Goal: Obtain resource: Download file/media

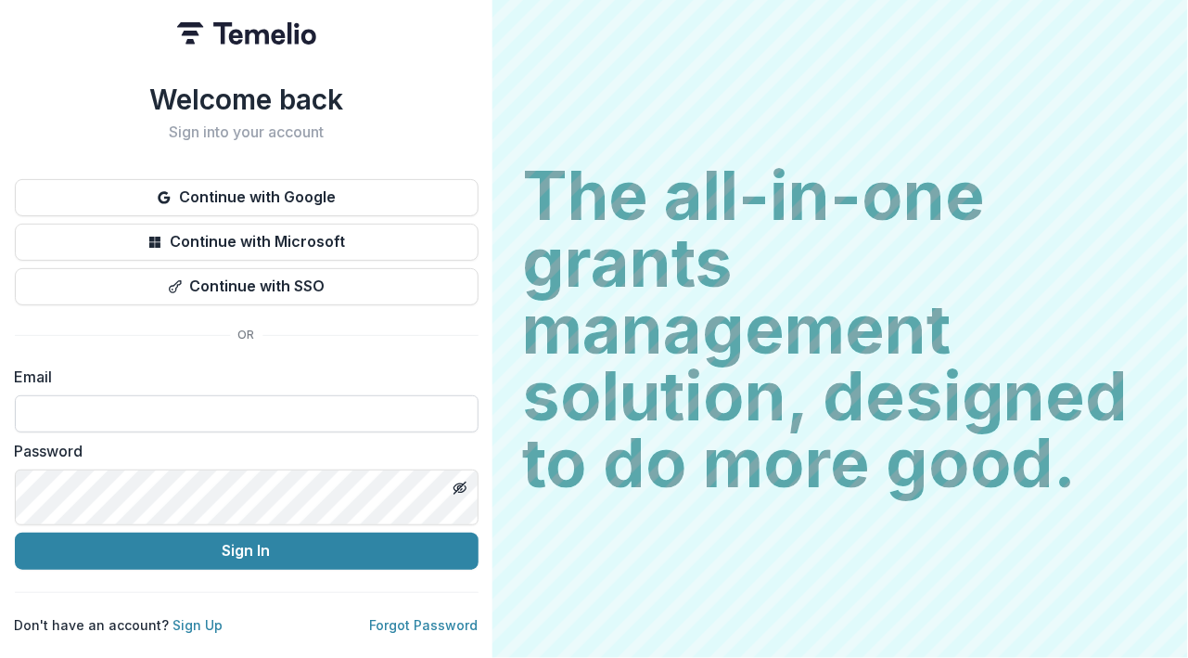
click at [391, 432] on input at bounding box center [247, 413] width 464 height 37
type input "**********"
click at [466, 492] on icon "Toggle password visibility" at bounding box center [461, 488] width 7 height 6
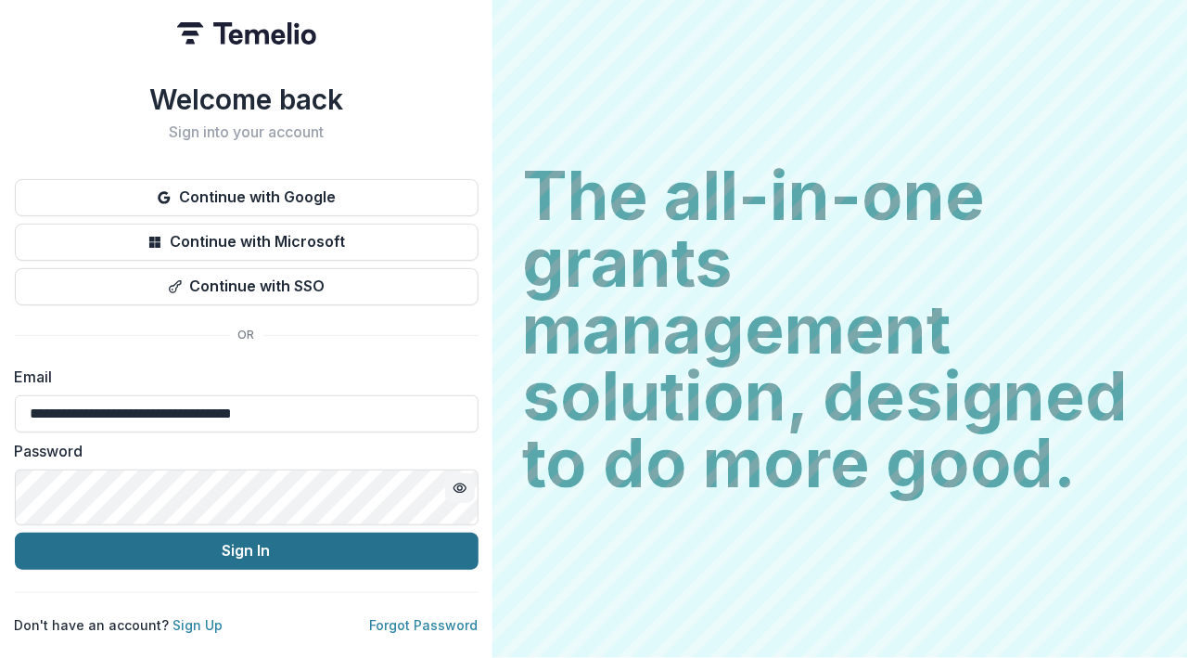
click at [479, 570] on button "Sign In" at bounding box center [247, 550] width 464 height 37
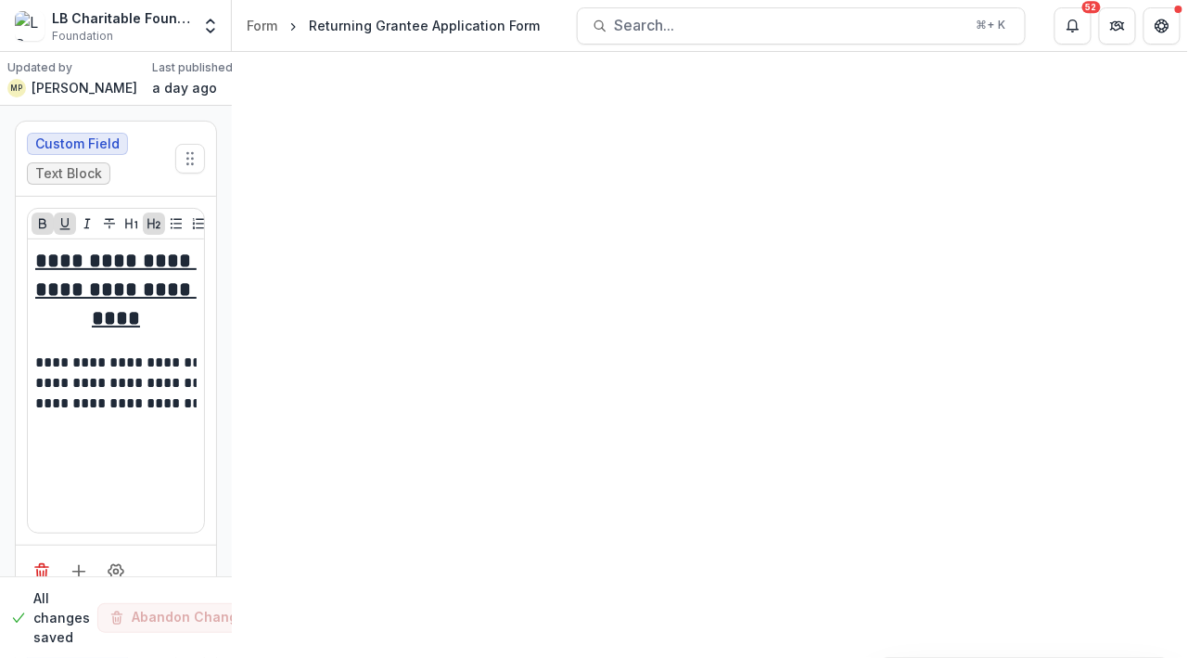
click at [0, 0] on icon "Toggle Menu" at bounding box center [0, 0] width 0 height 0
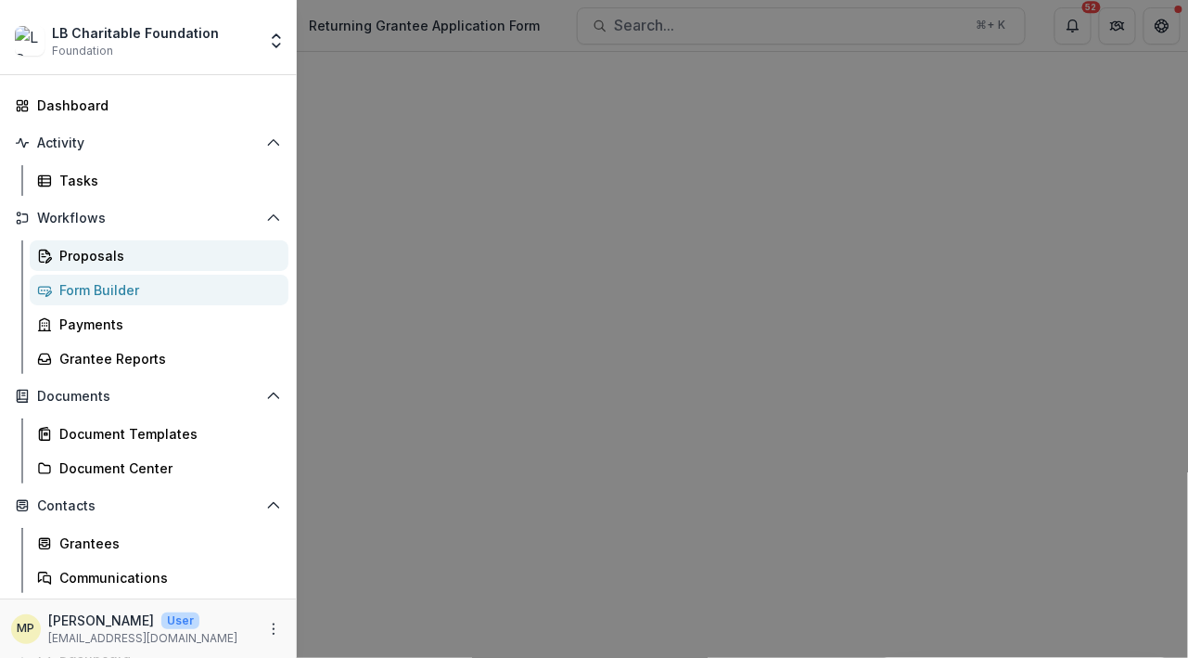
click at [167, 265] on div "Proposals" at bounding box center [166, 255] width 214 height 19
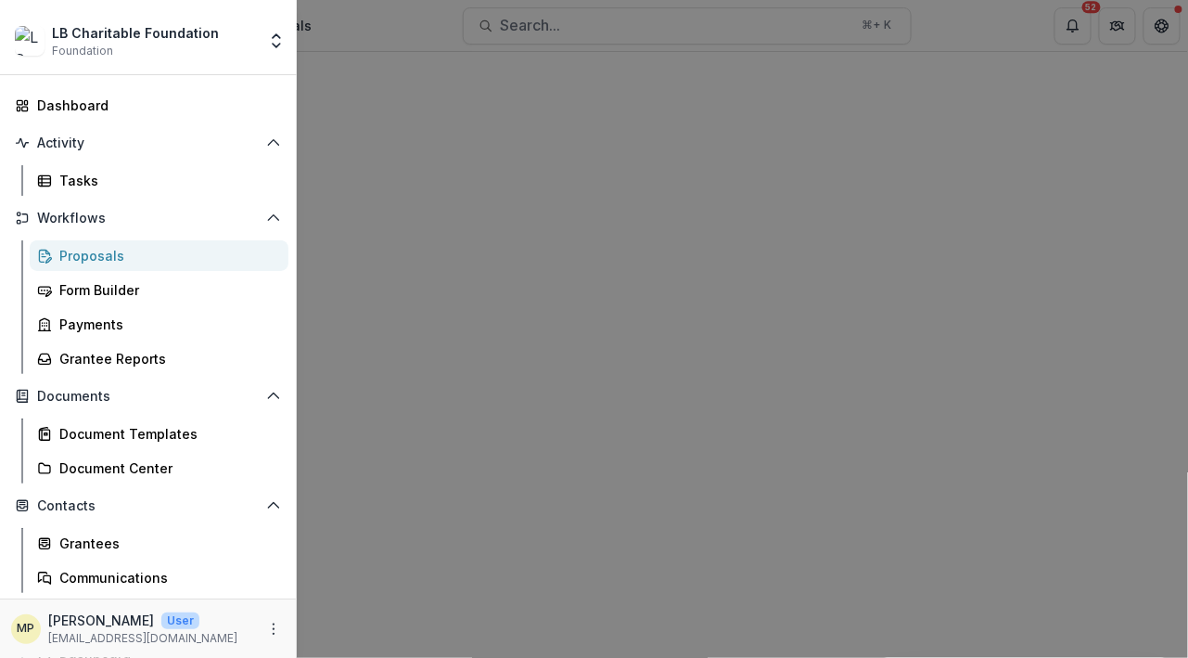
click at [167, 265] on div "Proposals" at bounding box center [166, 255] width 214 height 19
click at [654, 400] on div "LB Charitable Foundation Foundation Team Settings Admin Settings Dashboard Acti…" at bounding box center [594, 329] width 1188 height 658
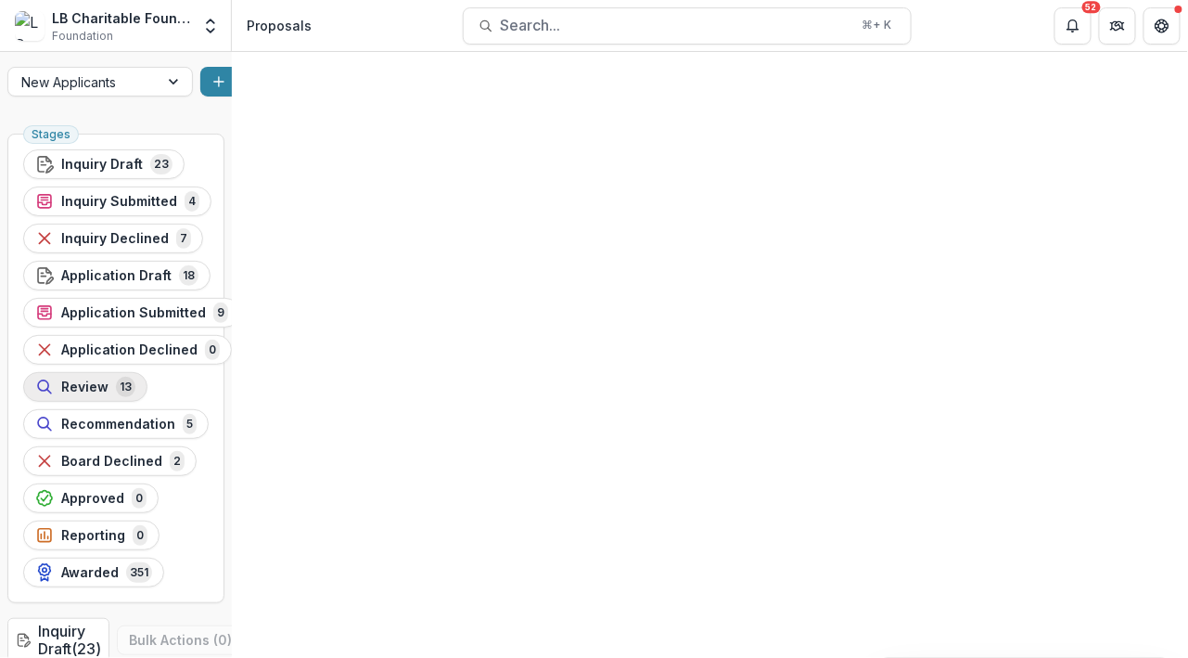
click at [109, 379] on span "Review" at bounding box center [84, 387] width 47 height 16
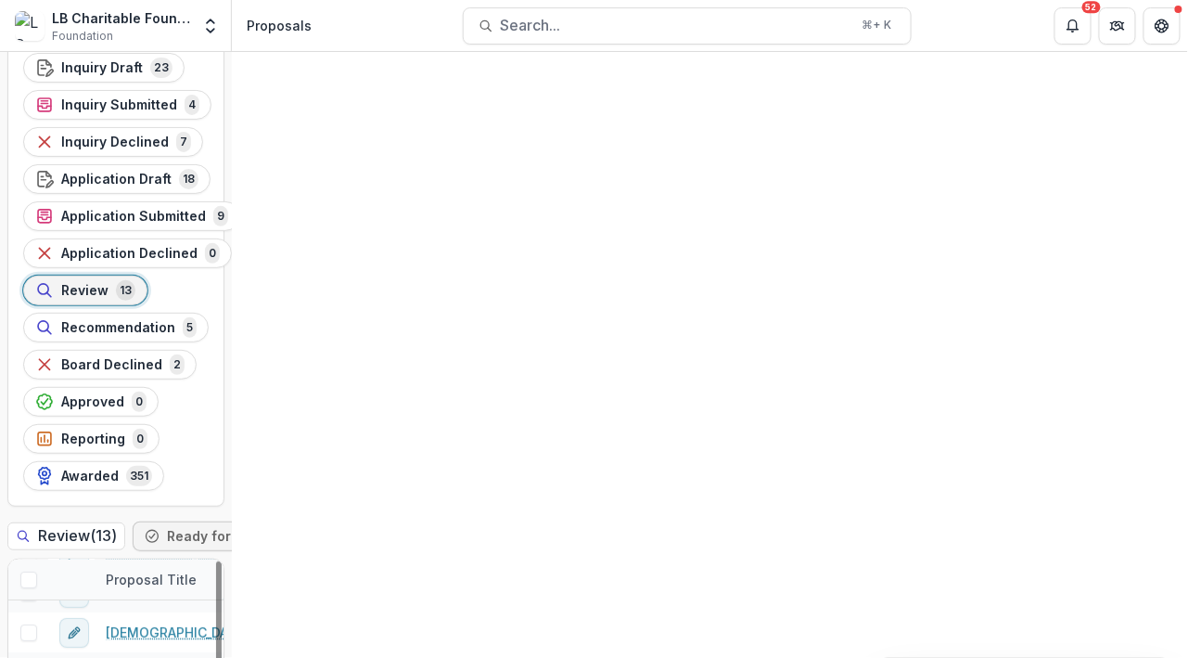
scroll to position [122, 0]
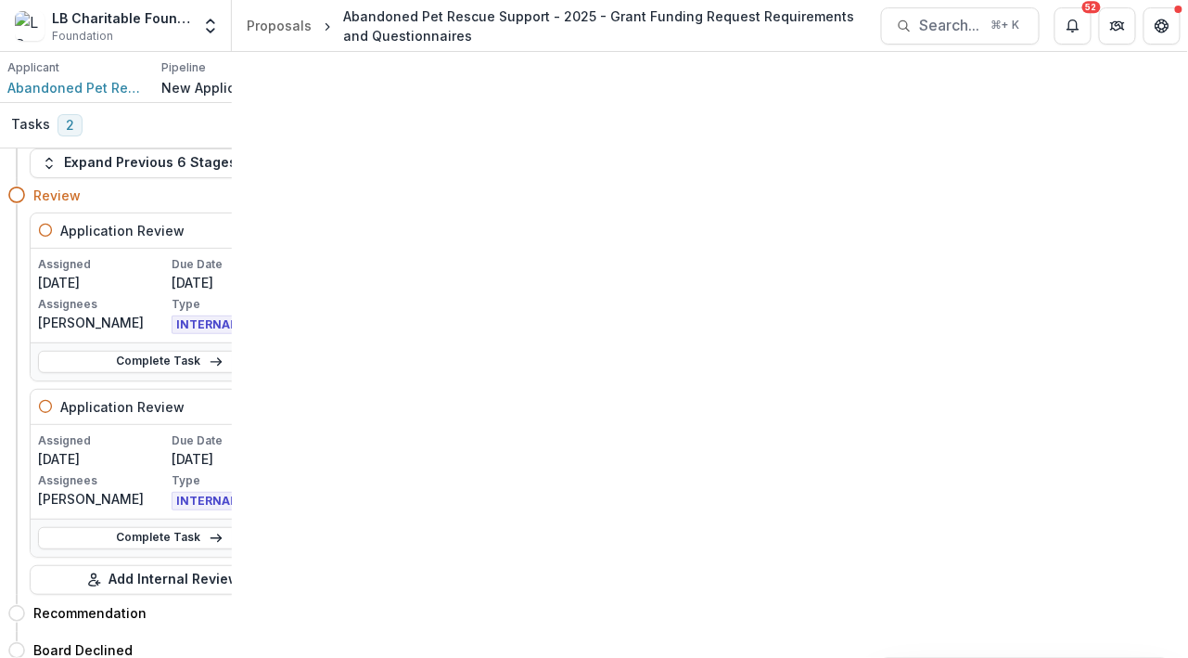
scroll to position [16462, 0]
click at [405, 140] on button "Proposal" at bounding box center [395, 125] width 127 height 30
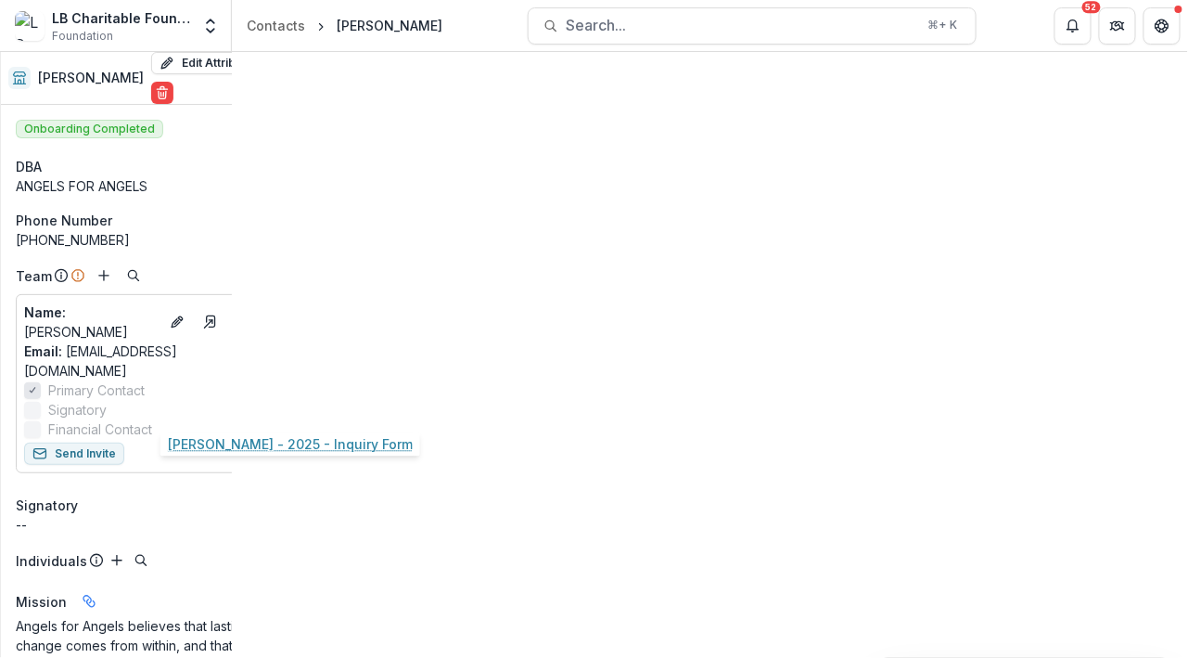
click at [281, 337] on link "Dorothy Mbambu - 2025 - Inquiry Form" at bounding box center [253, 326] width 210 height 19
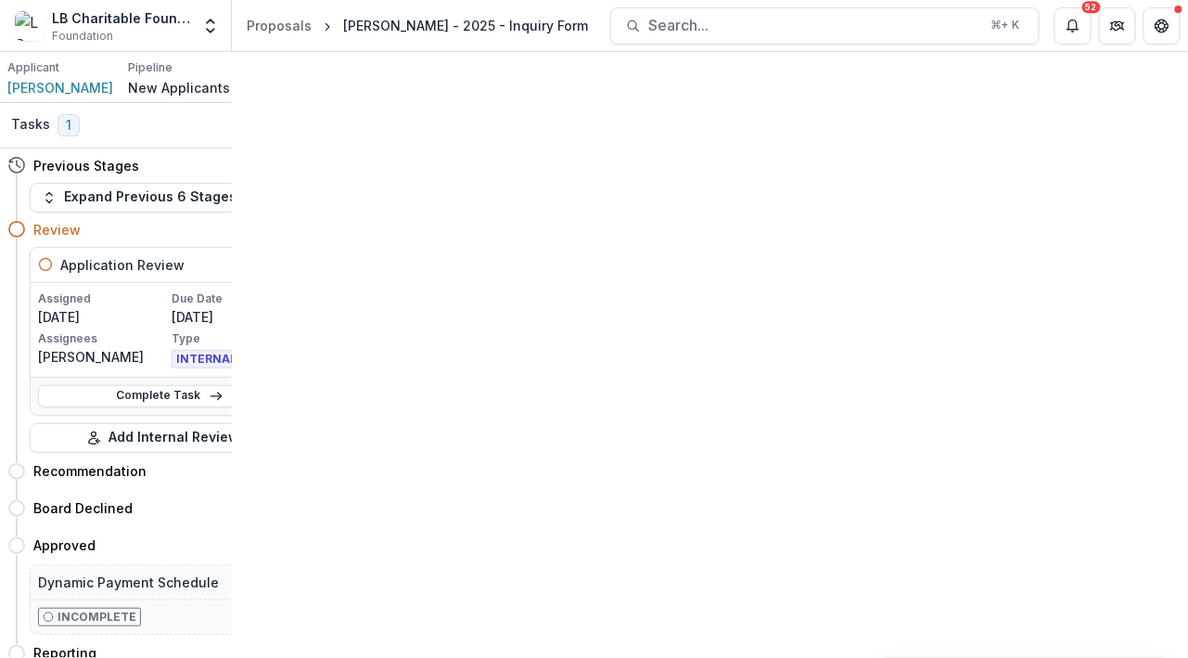
scroll to position [5357, 0]
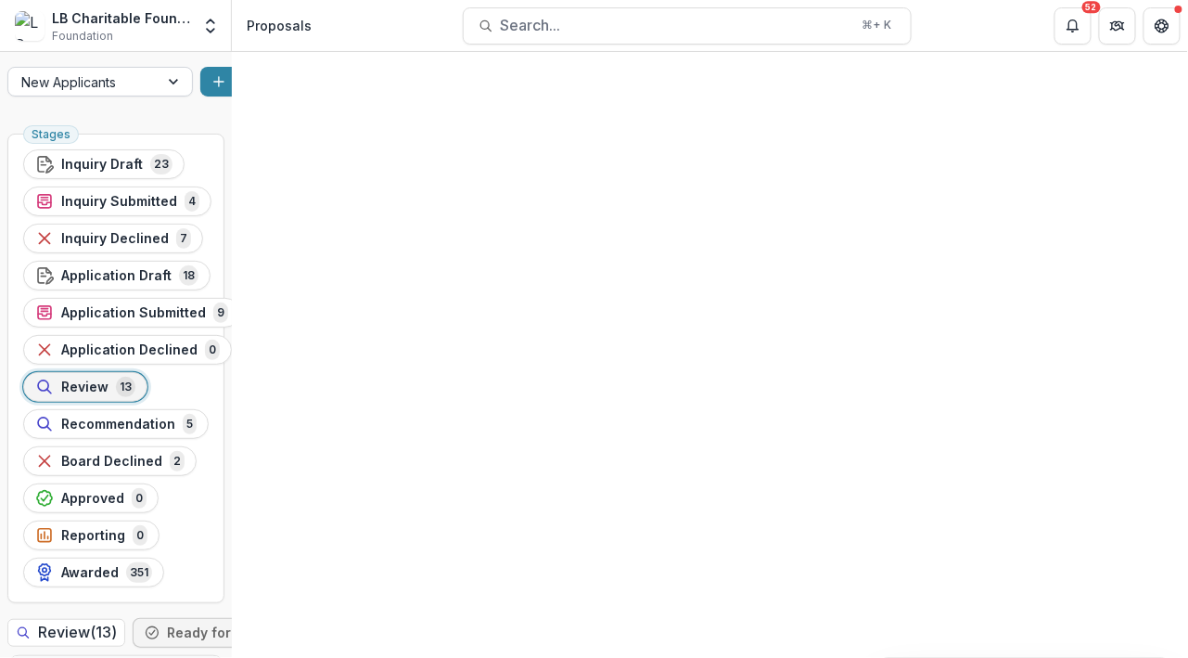
click at [173, 96] on div at bounding box center [175, 82] width 33 height 28
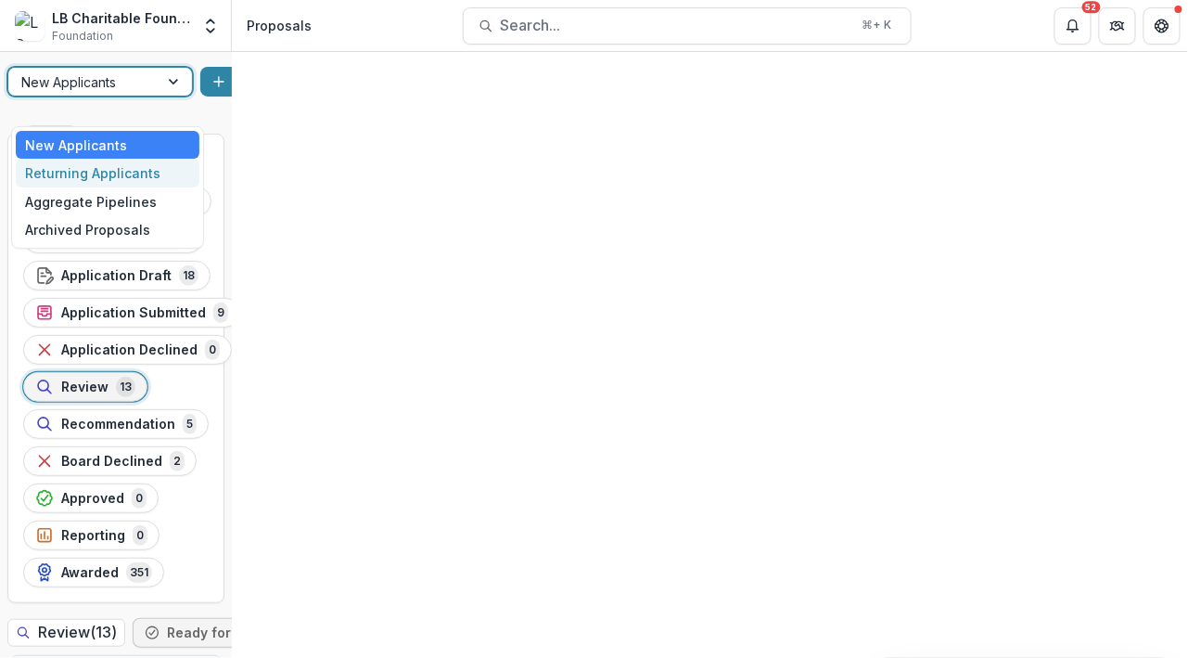
click at [77, 187] on div "Returning Applicants" at bounding box center [108, 173] width 184 height 29
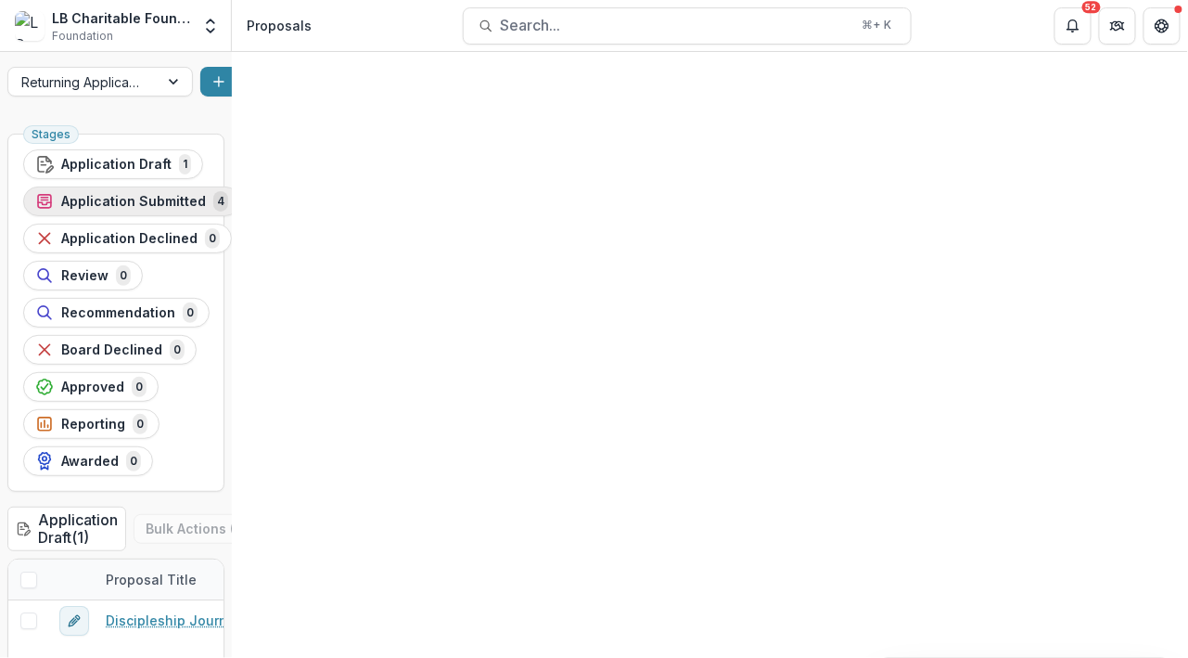
click at [206, 210] on span "Application Submitted" at bounding box center [133, 202] width 145 height 16
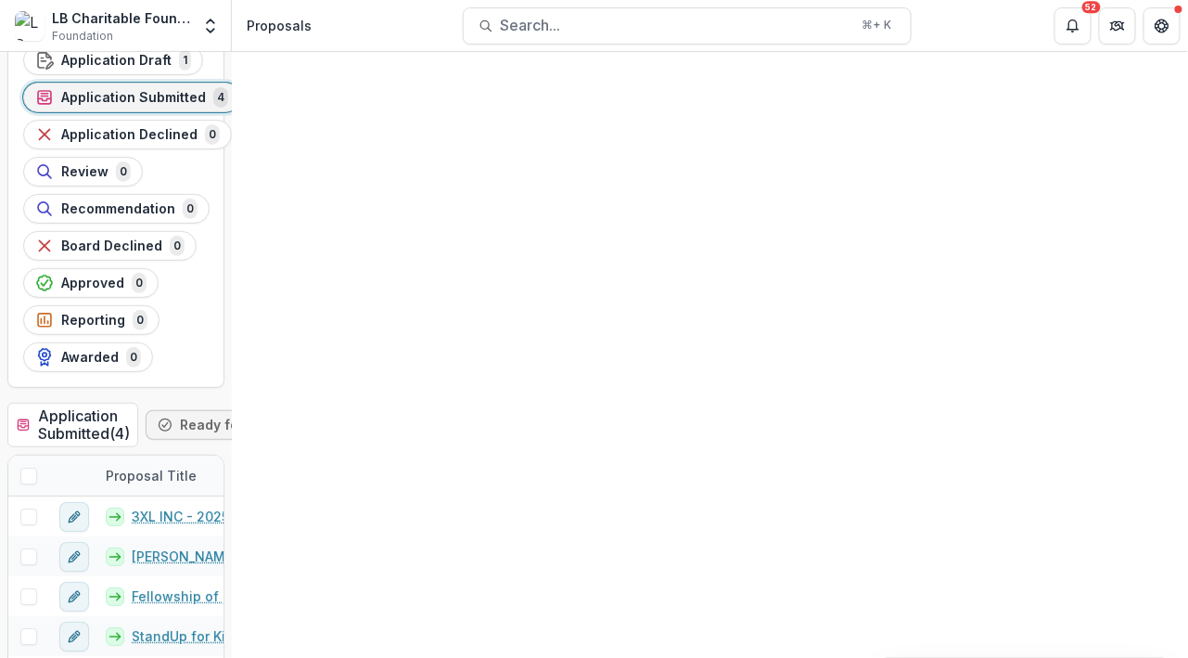
scroll to position [122, 0]
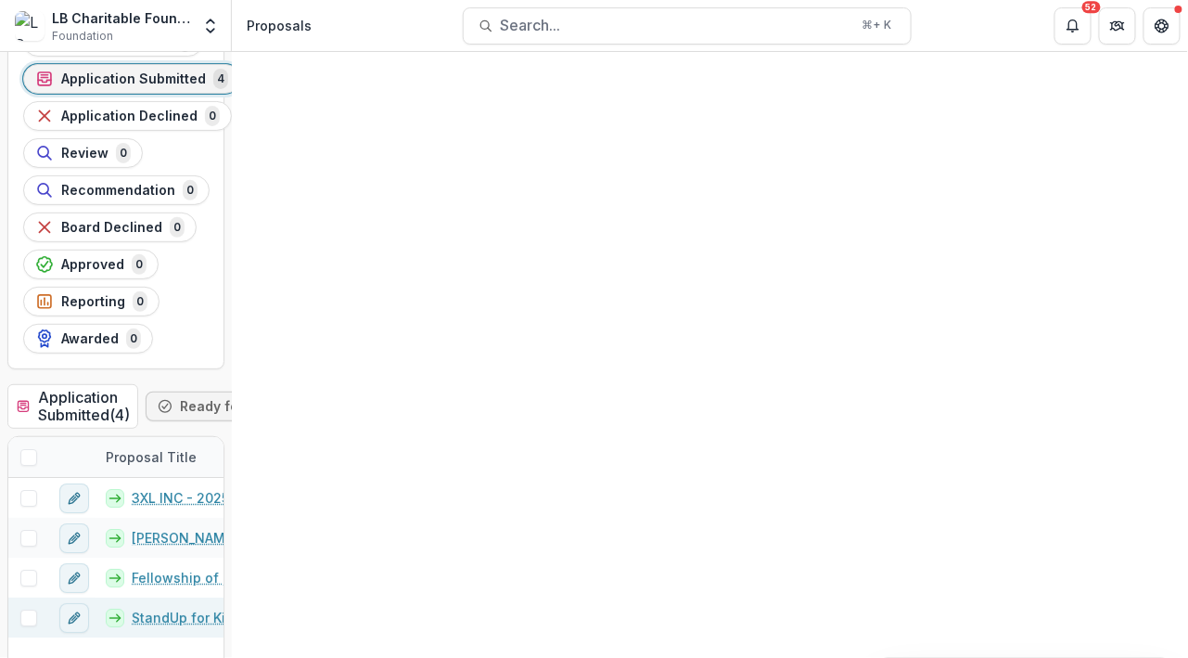
click at [274, 608] on link "StandUp for Kids - 2025 - Returning Grantee Application Form" at bounding box center [224, 617] width 184 height 19
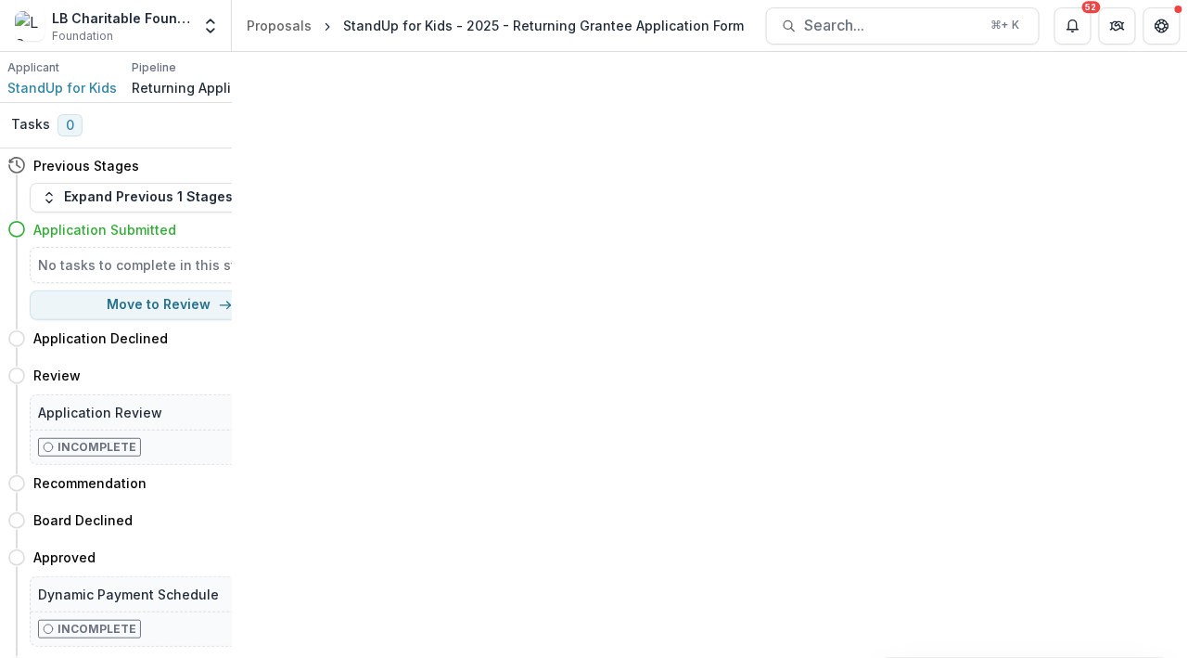
scroll to position [1550, 0]
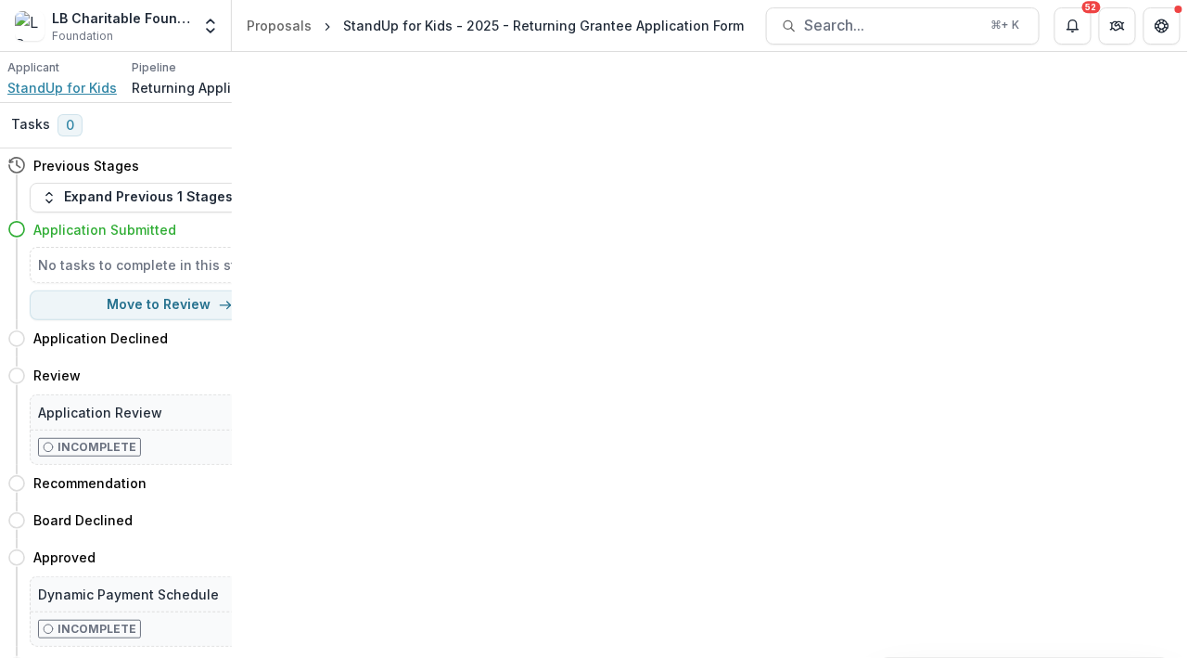
click at [87, 97] on span "StandUp for Kids" at bounding box center [61, 87] width 109 height 19
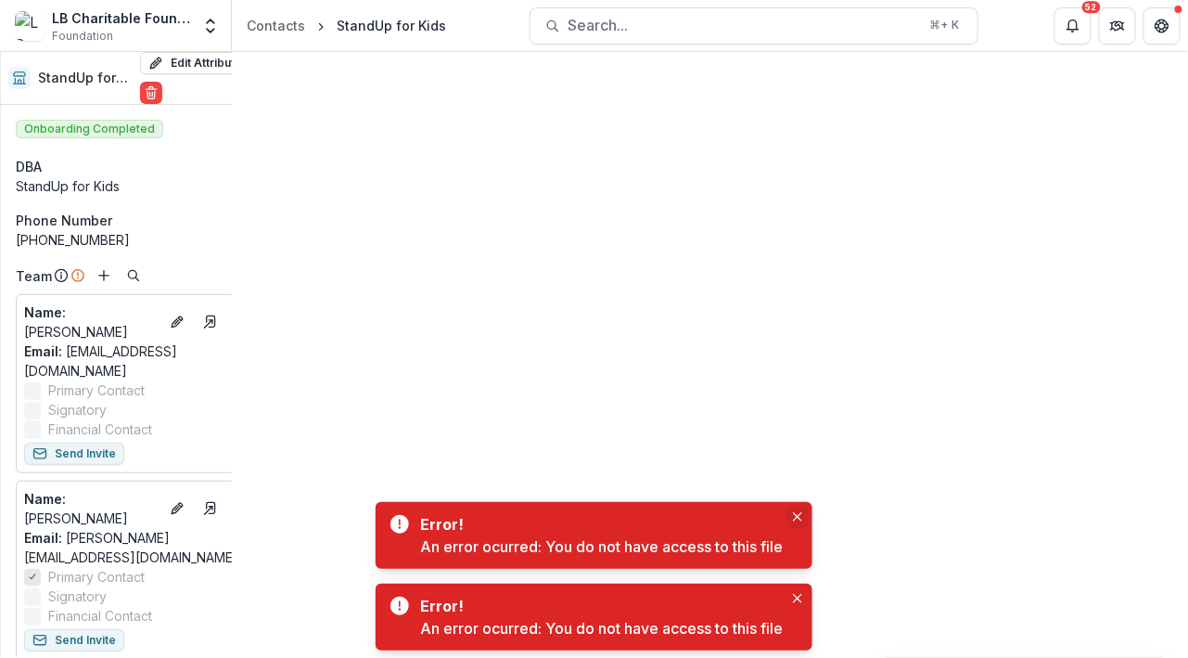
click at [802, 512] on icon "Close" at bounding box center [797, 516] width 9 height 9
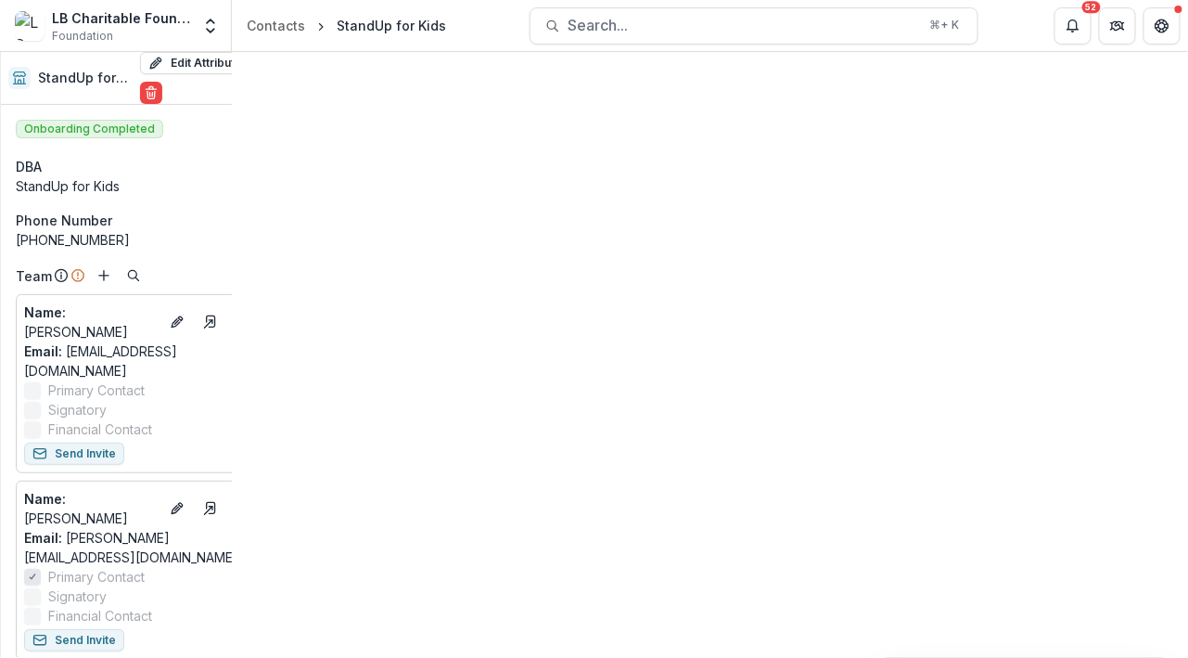
click at [366, 73] on div "Documents" at bounding box center [322, 69] width 88 height 27
click at [46, 187] on icon "StandUp for Kids - 2025 - Returning Grantee Application Form Options" at bounding box center [39, 180] width 15 height 15
click at [24, 364] on div "StandUp for Kids - 2025 - Returning Grantee Application Form Submission Temelio…" at bounding box center [13, 403] width 22 height 506
click at [148, 135] on button "Upload files" at bounding box center [85, 121] width 123 height 30
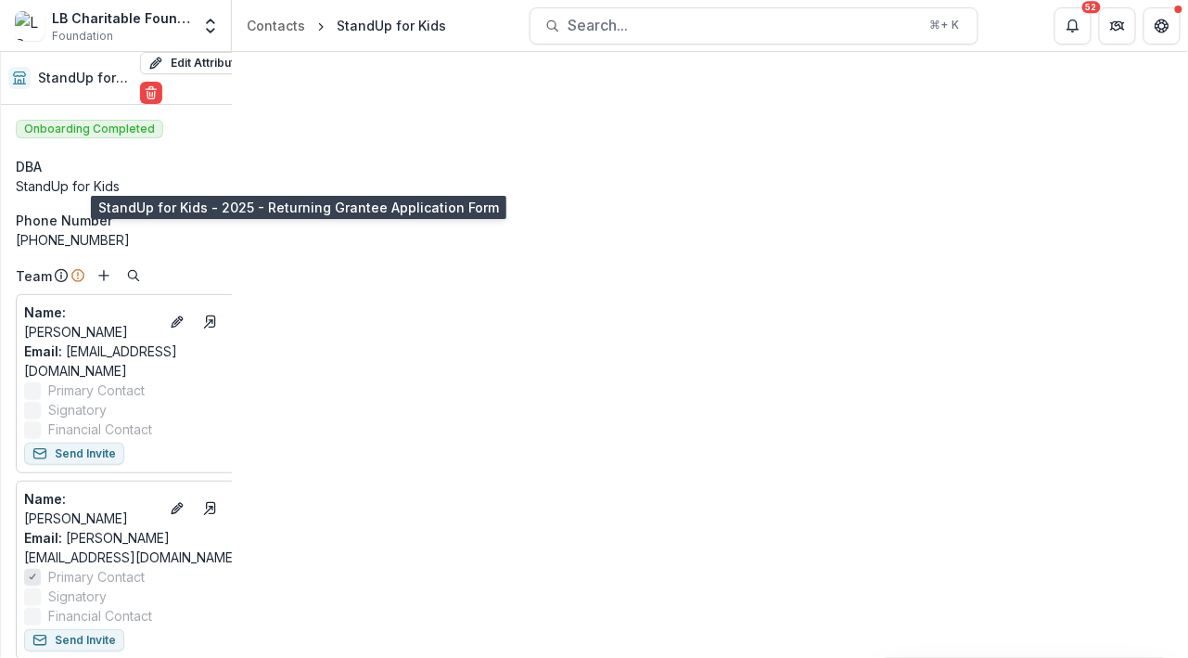
click at [126, 190] on div "StandUp for Kids - 2025 - Returning Grantee Application Form" at bounding box center [261, 180] width 401 height 19
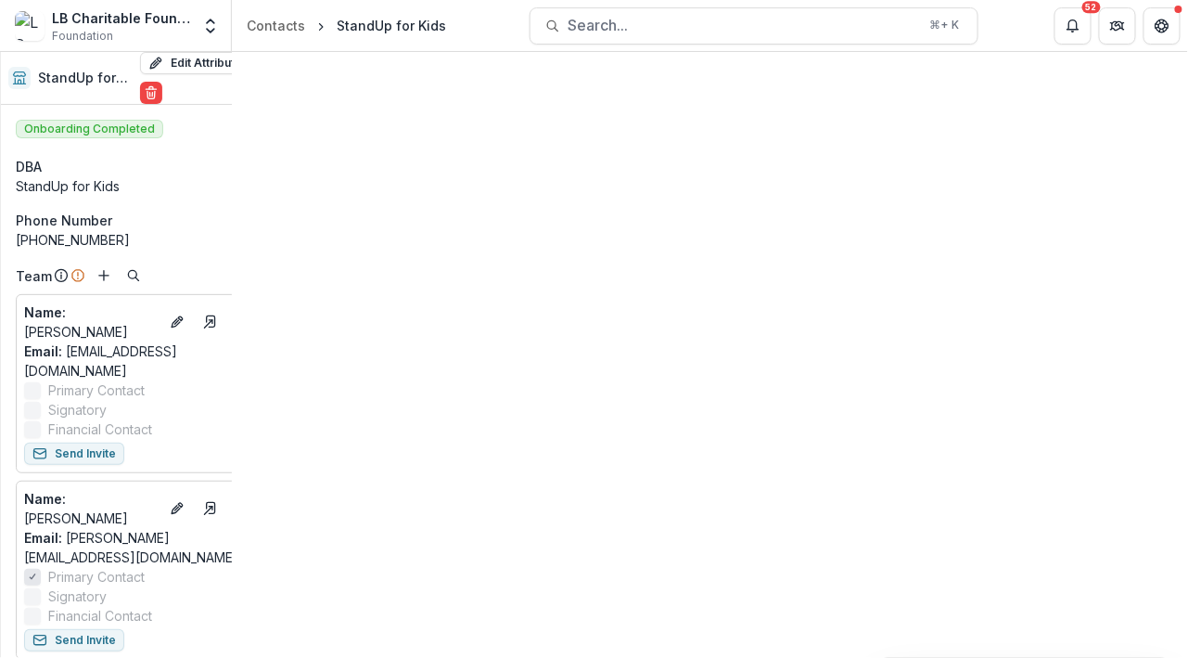
click at [72, 299] on icon "Proposal: StandUp for Kids - 2025 - Returning Grantee Application Form Options" at bounding box center [65, 291] width 15 height 15
click at [95, 262] on icon "LB Charitable Impact Report.docx Options" at bounding box center [87, 254] width 15 height 15
click at [46, 187] on icon "StandUp for Kids - 2025 - Returning Grantee Application Form Options" at bounding box center [39, 180] width 15 height 15
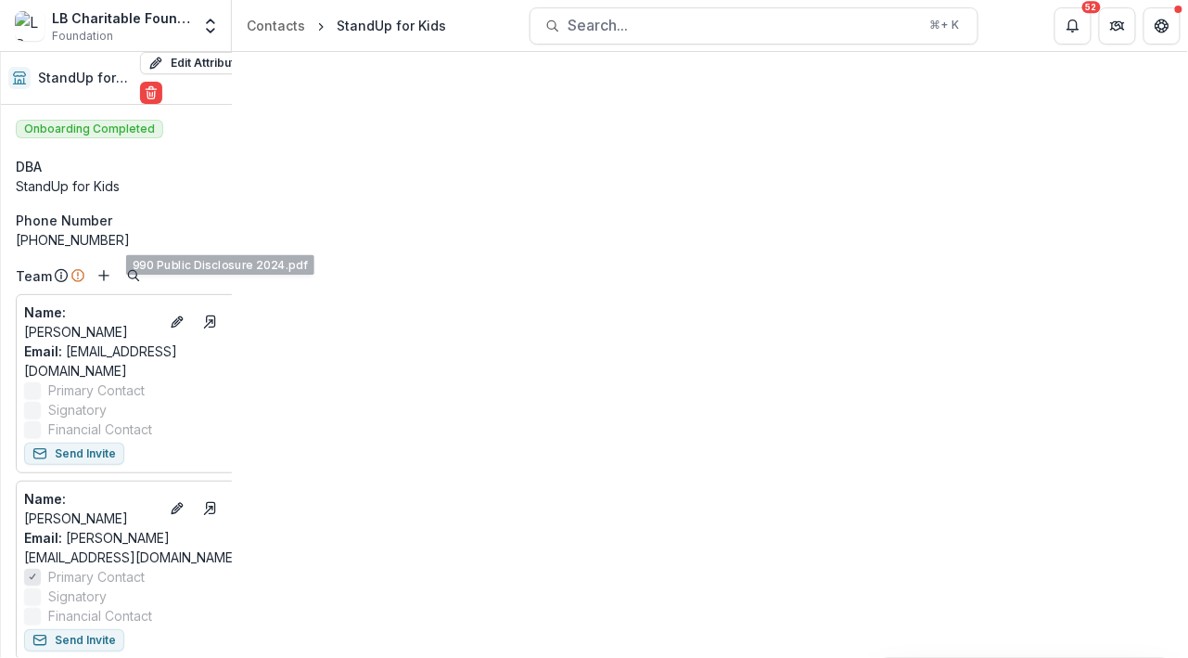
scroll to position [41, 0]
click at [24, 473] on div "StandUp for Kids - 2025 - Returning Grantee Application Form Submission Temelio…" at bounding box center [13, 403] width 22 height 506
click at [88, 218] on circle "990 Public Disclosure 2024.pdf Options" at bounding box center [87, 217] width 1 height 1
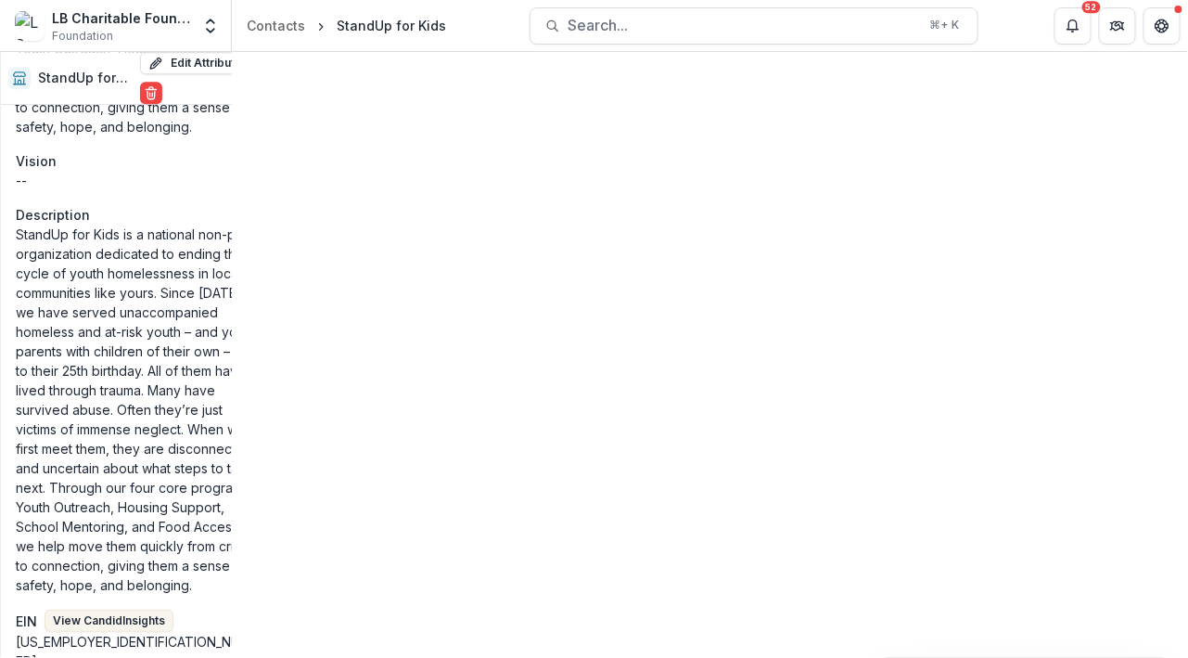
scroll to position [1405, 0]
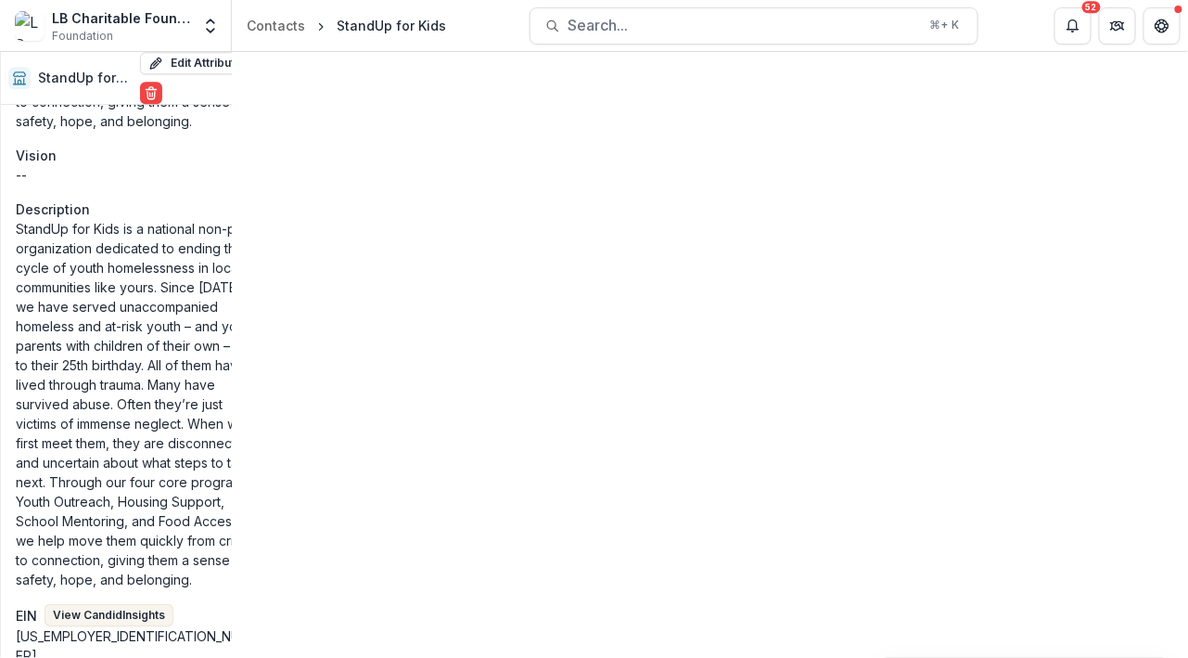
click at [0, 0] on icon "Toggle Menu" at bounding box center [0, 0] width 0 height 0
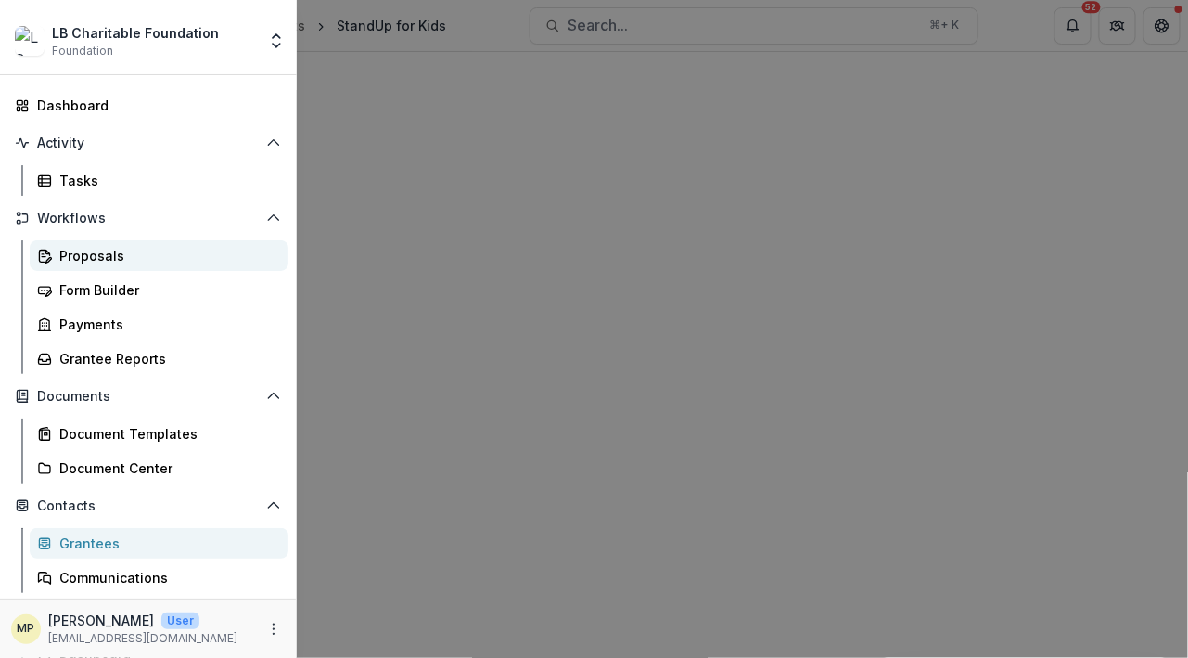
click at [171, 265] on div "Proposals" at bounding box center [166, 255] width 214 height 19
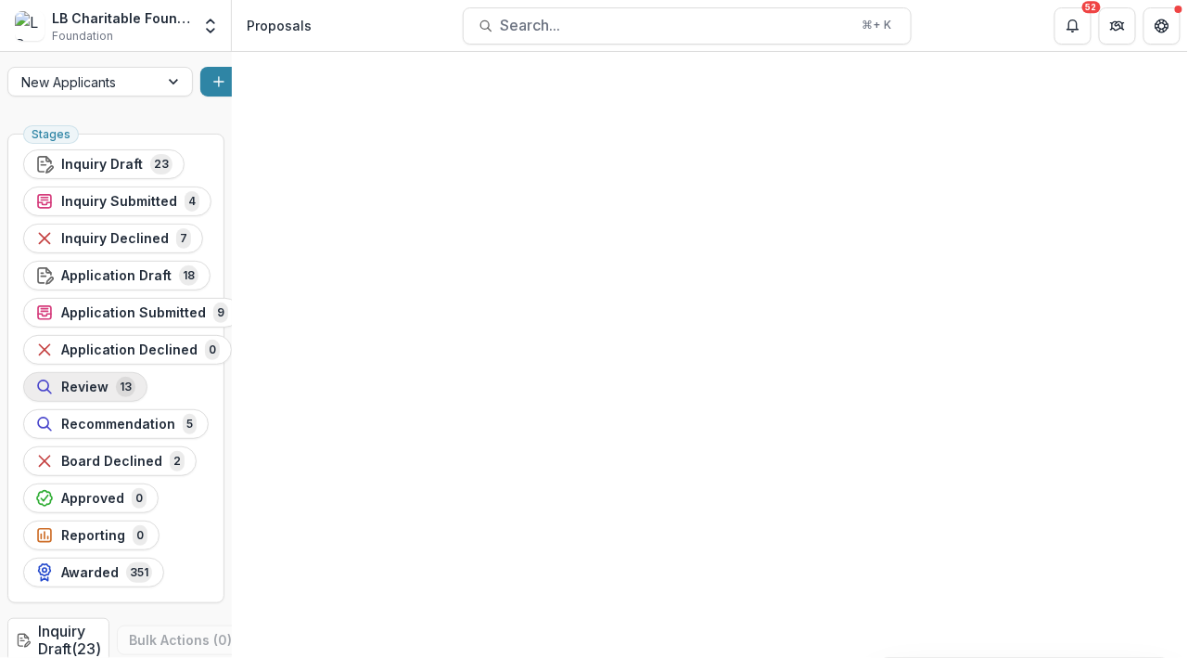
click at [109, 379] on span "Review" at bounding box center [84, 387] width 47 height 16
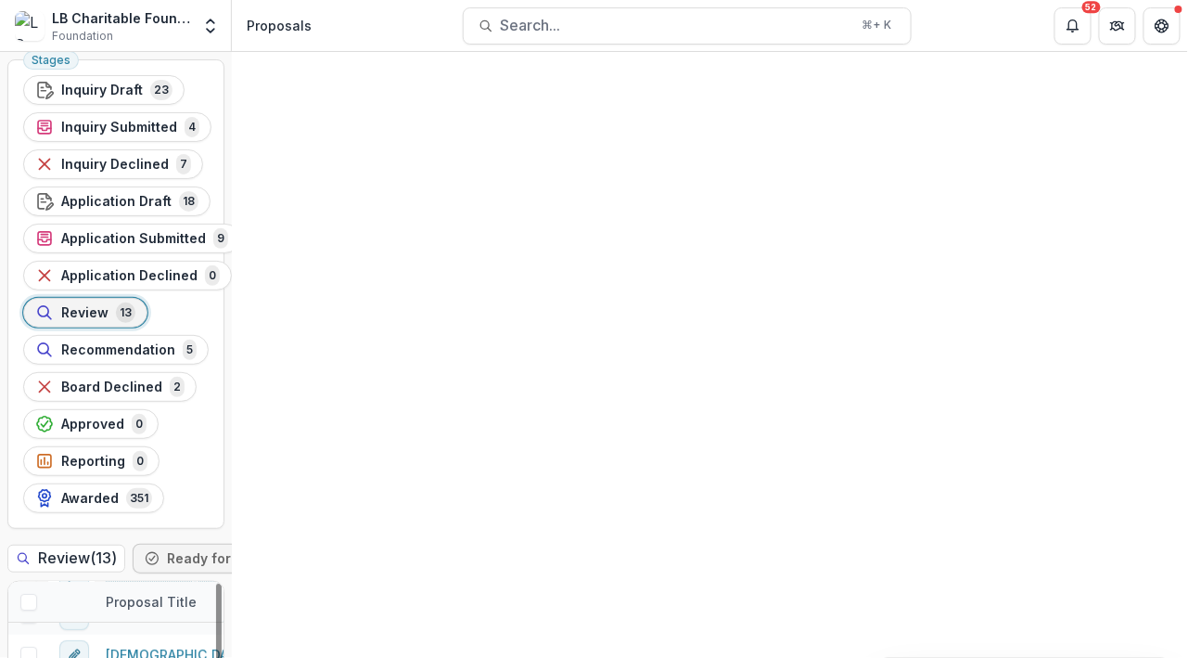
scroll to position [122, 0]
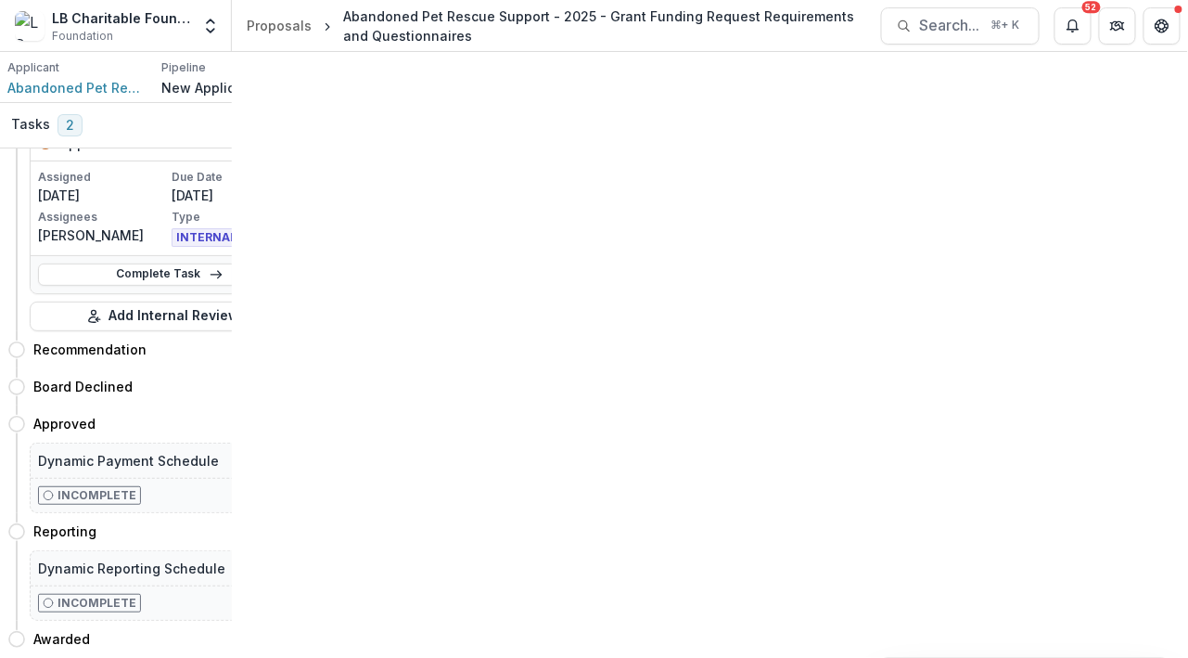
scroll to position [746, 0]
click at [64, 97] on span "Abandoned Pet Rescue, Inc." at bounding box center [76, 87] width 139 height 19
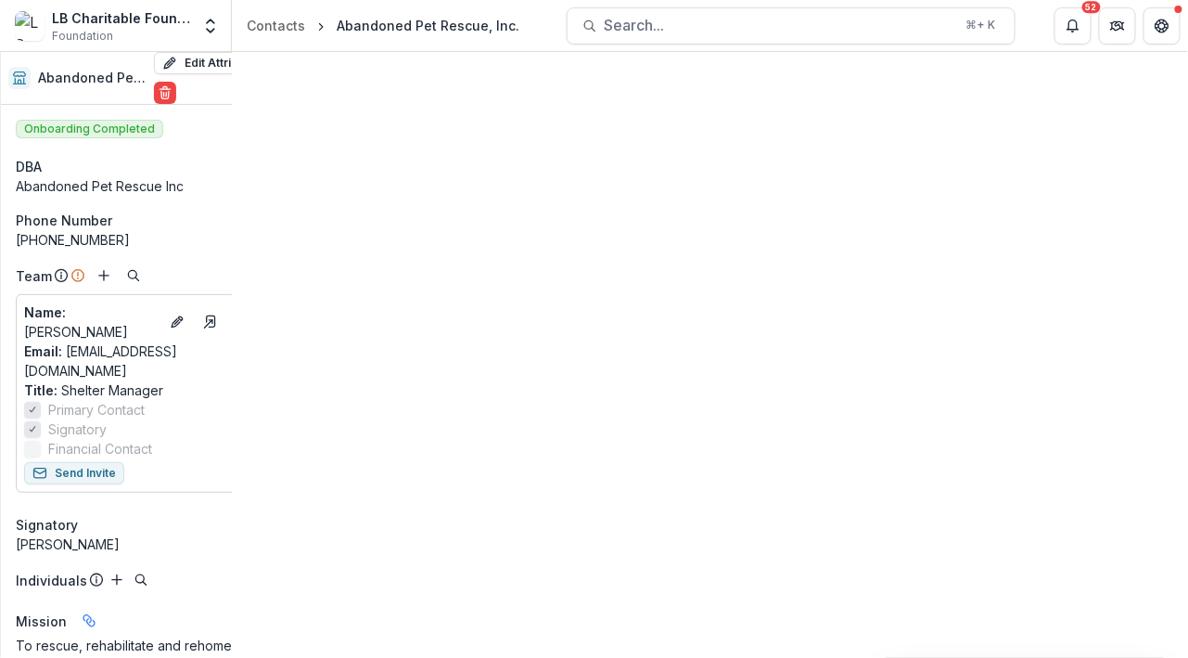
click at [366, 82] on div "Documents" at bounding box center [322, 69] width 88 height 27
click at [46, 187] on icon "Abandoned Pet Rescue Support - 2025 - Grant Funding Request Requirements and Qu…" at bounding box center [39, 180] width 15 height 15
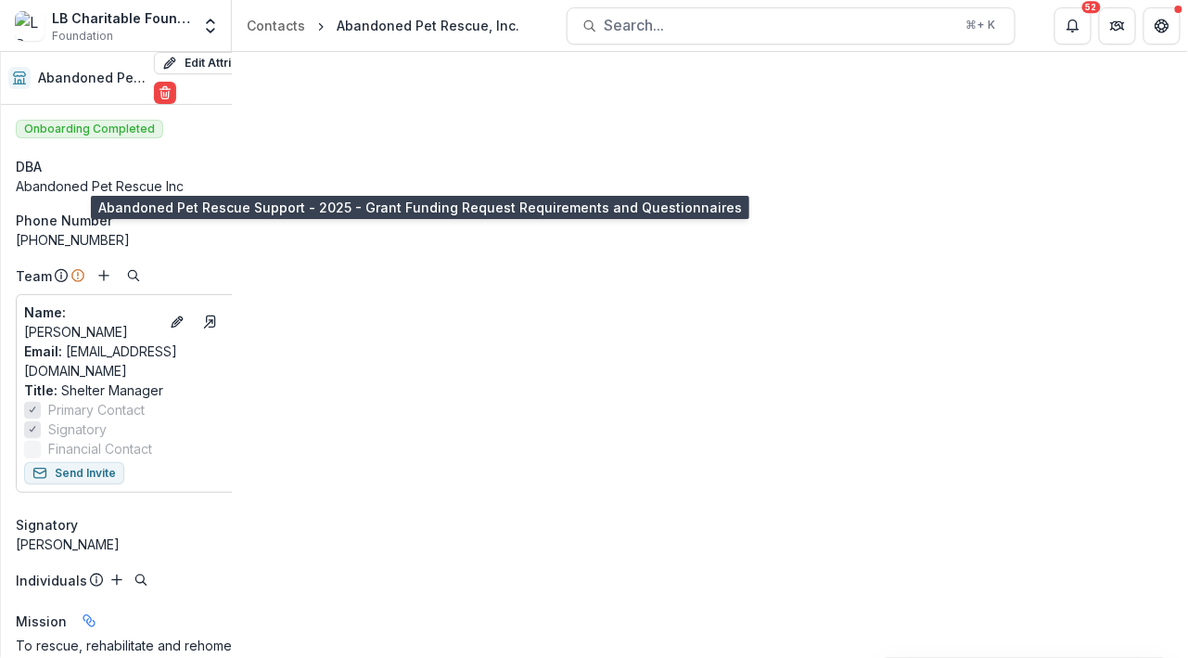
click at [673, 190] on div "Abandoned Pet Rescue Support - 2025 - Grant Funding Request Requirements and Qu…" at bounding box center [367, 180] width 612 height 19
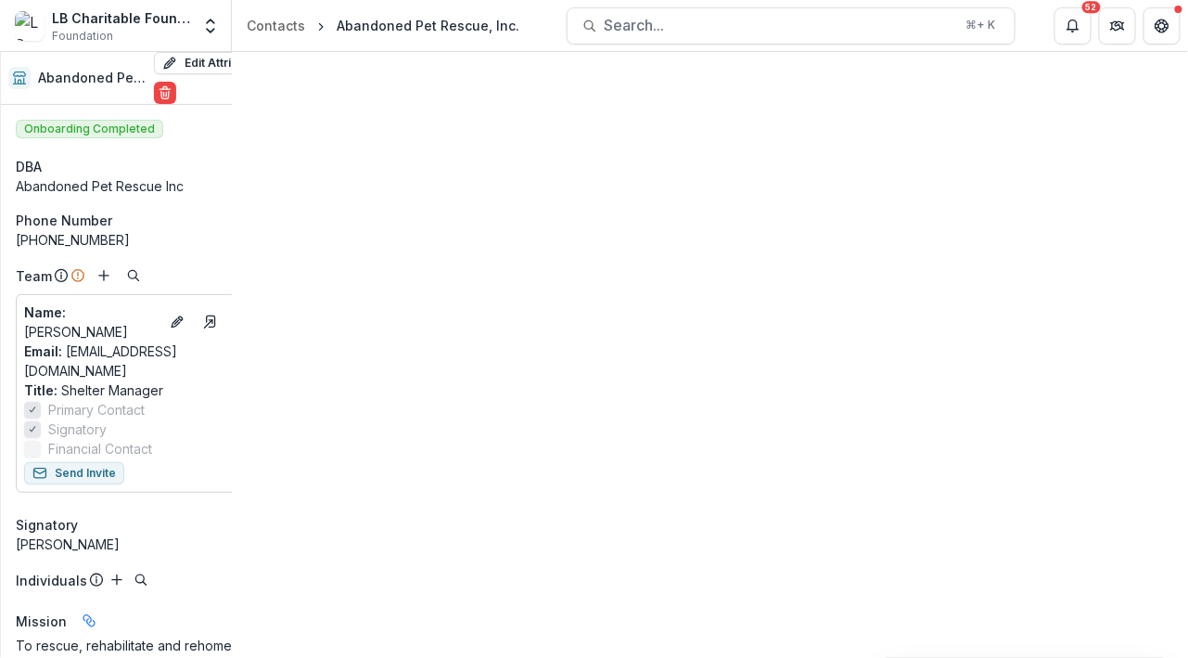
click at [72, 373] on icon "Proposal: Abandoned Pet Rescue Support - 2025 - Grant Funding Request Requireme…" at bounding box center [65, 365] width 15 height 15
